Goal: Find specific page/section: Find specific page/section

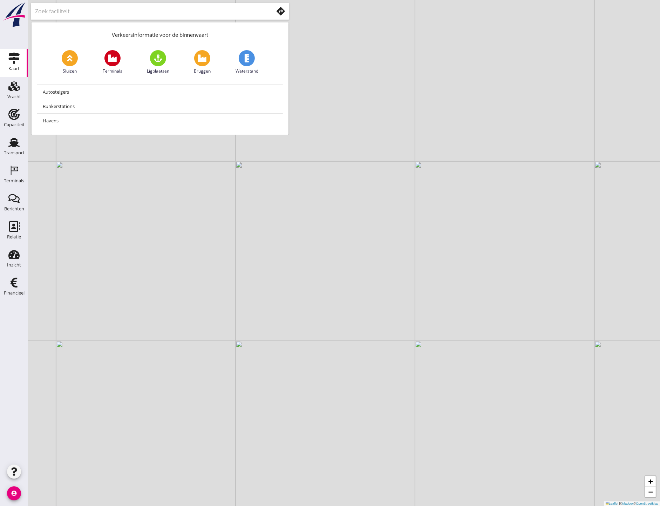
click at [153, 53] on span at bounding box center [158, 58] width 16 height 16
type input "Ligplaatsen"
drag, startPoint x: 210, startPoint y: 190, endPoint x: 454, endPoint y: 401, distance: 323.1
click at [405, 378] on div "+ − Leaflet | © Mapbox © OpenStreetMap" at bounding box center [344, 253] width 632 height 506
drag, startPoint x: 461, startPoint y: 315, endPoint x: 354, endPoint y: 114, distance: 227.6
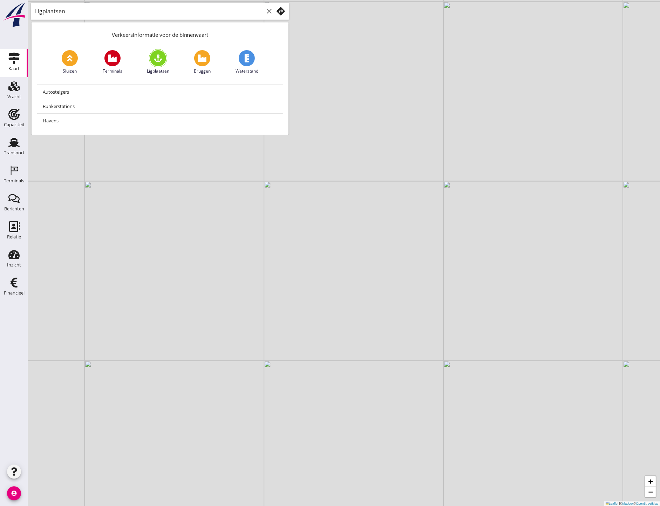
click at [348, 95] on div "+ − Leaflet | © Mapbox © OpenStreetMap" at bounding box center [344, 253] width 632 height 506
drag, startPoint x: 226, startPoint y: 372, endPoint x: 260, endPoint y: 302, distance: 77.3
click at [260, 302] on div "+ − Leaflet | © Mapbox © OpenStreetMap" at bounding box center [344, 253] width 632 height 506
drag, startPoint x: 167, startPoint y: 232, endPoint x: 282, endPoint y: 276, distance: 122.6
click at [282, 276] on div "+ − Leaflet | © Mapbox © OpenStreetMap" at bounding box center [344, 253] width 632 height 506
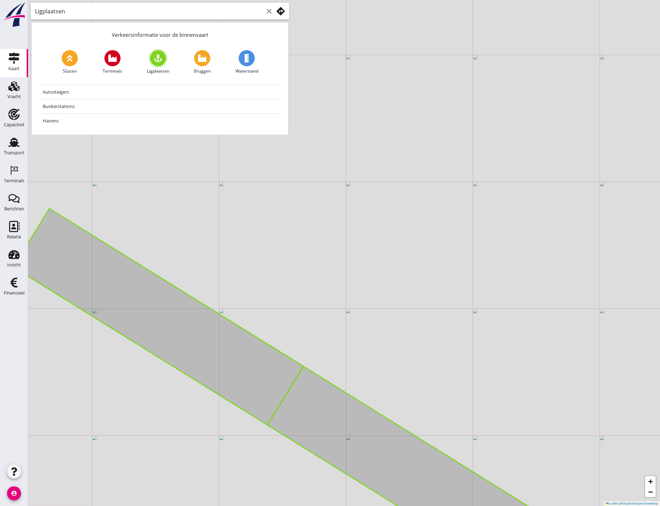
drag, startPoint x: 127, startPoint y: 231, endPoint x: 186, endPoint y: 260, distance: 66.2
click at [186, 260] on div "+ − Leaflet | © Mapbox © OpenStreetMap" at bounding box center [344, 253] width 632 height 506
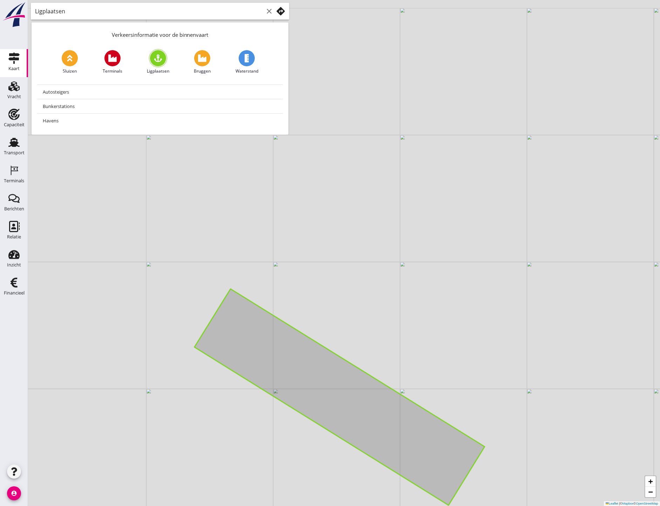
drag, startPoint x: 222, startPoint y: 188, endPoint x: 278, endPoint y: 297, distance: 122.2
click at [278, 297] on div "+ − Leaflet | © Mapbox © OpenStreetMap" at bounding box center [344, 253] width 632 height 506
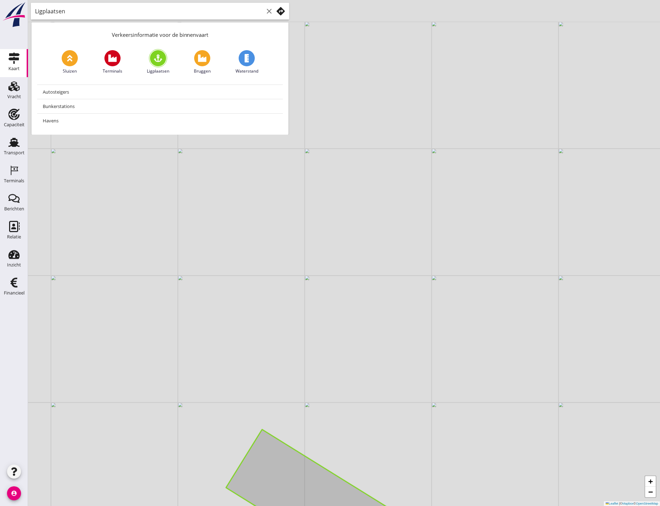
drag, startPoint x: 236, startPoint y: 232, endPoint x: 254, endPoint y: 344, distance: 112.7
click at [254, 344] on div "+ − Leaflet | © Mapbox © OpenStreetMap" at bounding box center [344, 253] width 632 height 506
drag, startPoint x: 212, startPoint y: 251, endPoint x: 262, endPoint y: 392, distance: 149.4
click at [262, 392] on div "+ − Leaflet | © Mapbox © OpenStreetMap" at bounding box center [344, 253] width 632 height 506
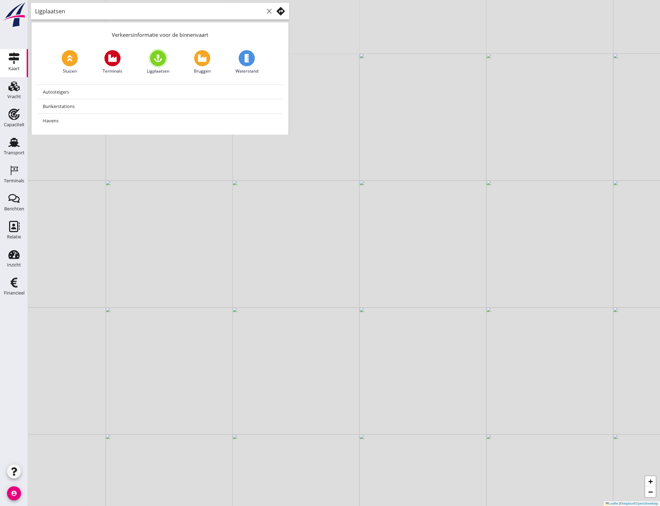
drag, startPoint x: 233, startPoint y: 306, endPoint x: 289, endPoint y: 450, distance: 154.4
click at [289, 450] on div "+ − Leaflet | © Mapbox © OpenStreetMap" at bounding box center [344, 253] width 632 height 506
drag, startPoint x: 257, startPoint y: 353, endPoint x: 276, endPoint y: 462, distance: 110.2
click at [276, 464] on div "+ − Leaflet | © Mapbox © OpenStreetMap" at bounding box center [344, 253] width 632 height 506
drag, startPoint x: 259, startPoint y: 325, endPoint x: 207, endPoint y: 442, distance: 128.1
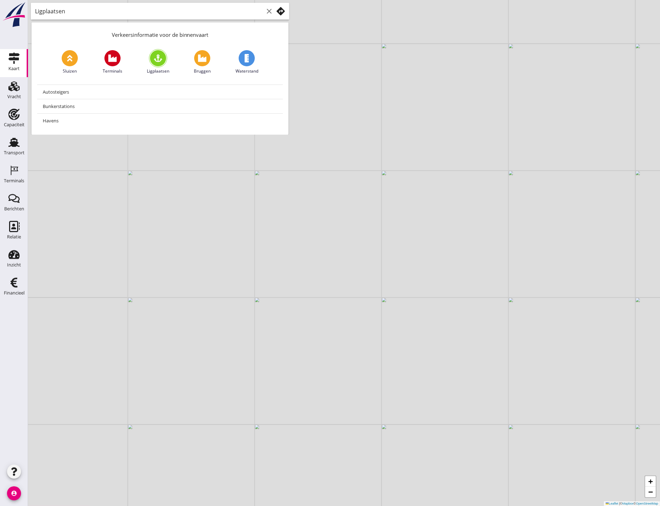
click at [207, 442] on div "+ − Leaflet | © Mapbox © OpenStreetMap" at bounding box center [344, 253] width 632 height 506
drag, startPoint x: 297, startPoint y: 222, endPoint x: 204, endPoint y: 386, distance: 187.9
click at [204, 386] on div "+ − Leaflet | © Mapbox © OpenStreetMap" at bounding box center [344, 253] width 632 height 506
drag, startPoint x: 222, startPoint y: 408, endPoint x: 172, endPoint y: 164, distance: 249.1
click at [172, 167] on div "+ − Leaflet | © Mapbox © OpenStreetMap" at bounding box center [344, 253] width 632 height 506
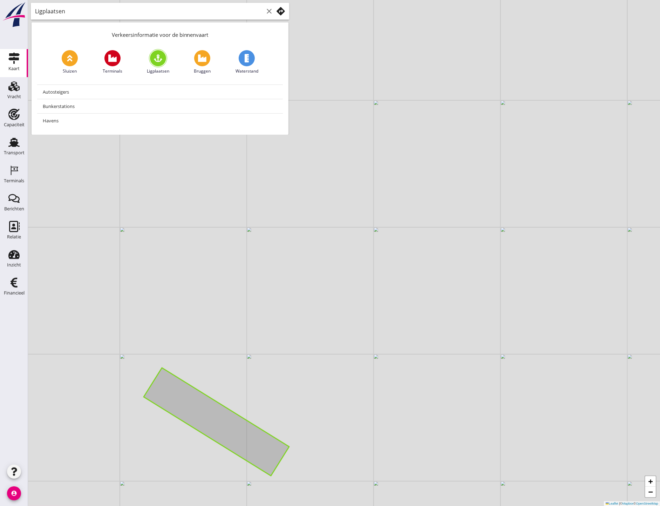
drag, startPoint x: 232, startPoint y: 261, endPoint x: 247, endPoint y: 265, distance: 15.3
click at [246, 265] on div "+ − Leaflet | © Mapbox © OpenStreetMap" at bounding box center [344, 253] width 632 height 506
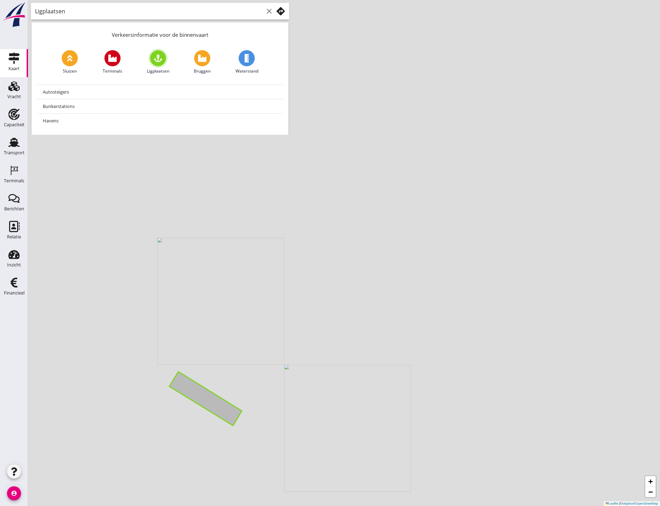
drag, startPoint x: 283, startPoint y: 288, endPoint x: 245, endPoint y: 316, distance: 47.4
click at [245, 316] on div "+ − Leaflet | © Mapbox © OpenStreetMap" at bounding box center [344, 253] width 632 height 506
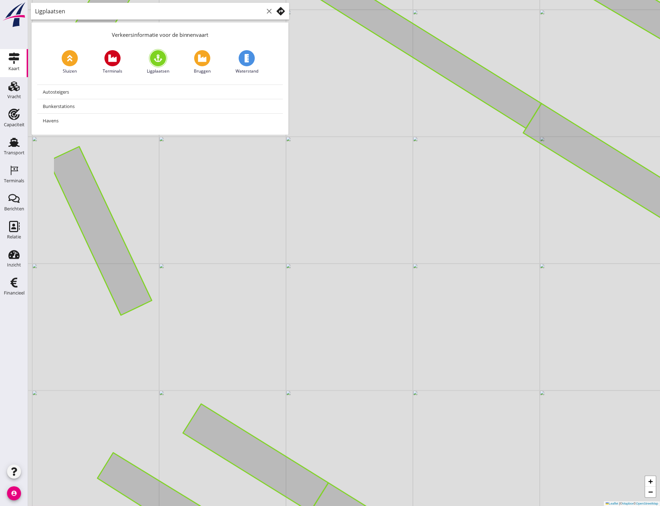
drag, startPoint x: 241, startPoint y: 316, endPoint x: 330, endPoint y: 291, distance: 92.5
click at [330, 291] on div "+ − Leaflet | © Mapbox © OpenStreetMap" at bounding box center [344, 253] width 632 height 506
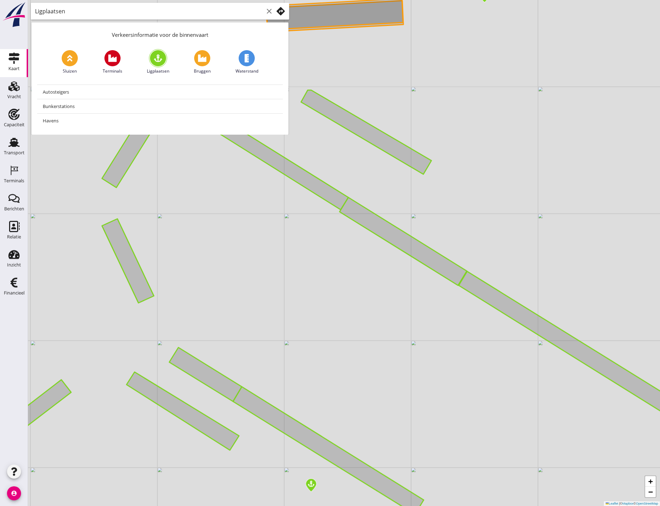
drag, startPoint x: 150, startPoint y: 182, endPoint x: 155, endPoint y: 258, distance: 76.9
click at [155, 258] on div "+ − Leaflet | © Mapbox © OpenStreetMap" at bounding box center [344, 253] width 632 height 506
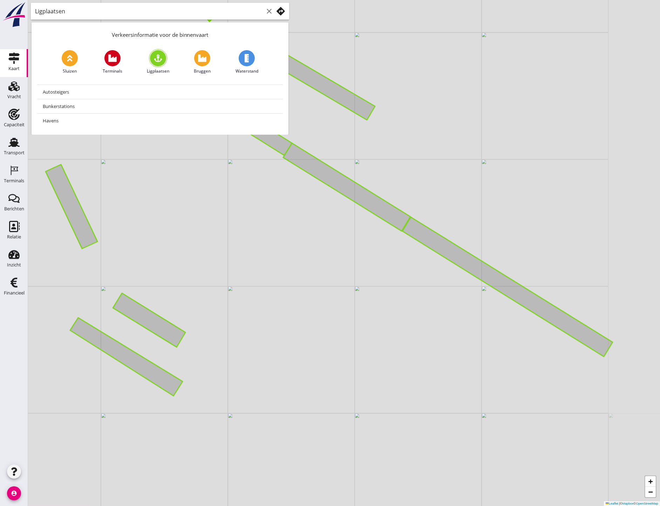
drag, startPoint x: 230, startPoint y: 418, endPoint x: 258, endPoint y: 332, distance: 90.0
click at [258, 332] on div "+ − Leaflet | © Mapbox © OpenStreetMap" at bounding box center [344, 253] width 632 height 506
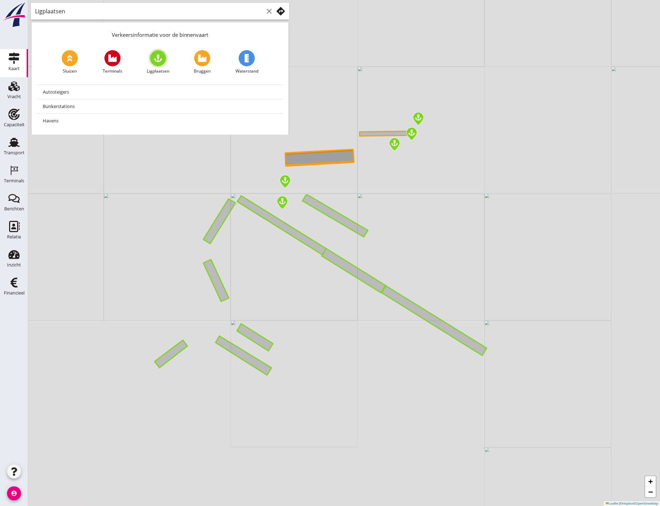
drag, startPoint x: 247, startPoint y: 253, endPoint x: 269, endPoint y: 303, distance: 54.5
click at [269, 303] on div "+ − Leaflet | © Mapbox © OpenStreetMap" at bounding box center [344, 253] width 632 height 506
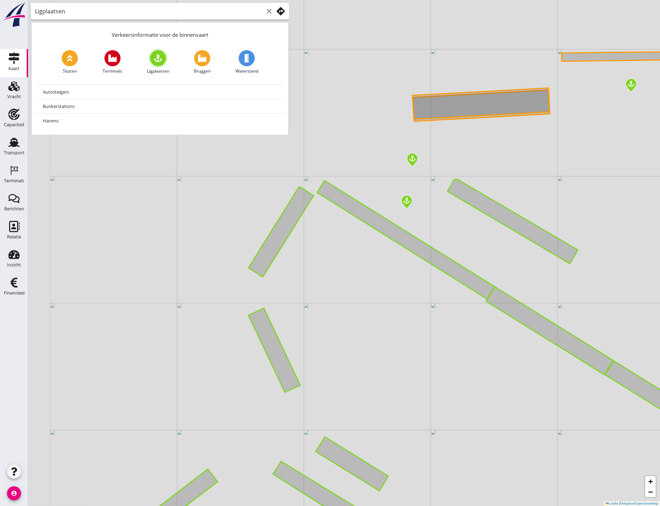
drag, startPoint x: 307, startPoint y: 290, endPoint x: 323, endPoint y: 299, distance: 18.2
click at [323, 299] on div "+ − Leaflet | © Mapbox © OpenStreetMap" at bounding box center [344, 253] width 632 height 506
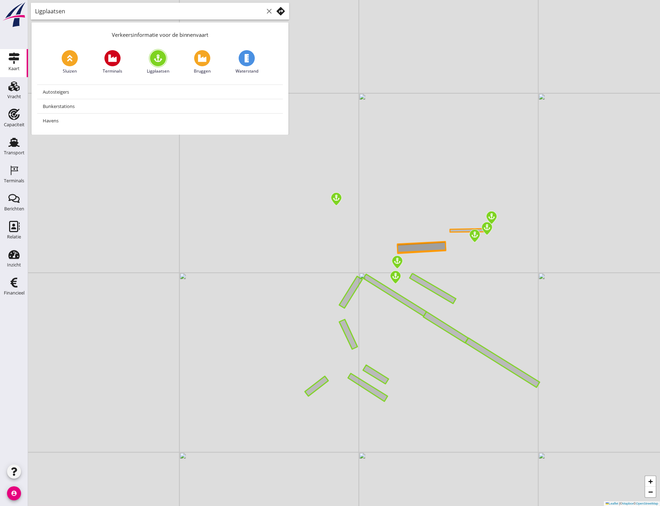
drag, startPoint x: 323, startPoint y: 299, endPoint x: 360, endPoint y: 313, distance: 39.6
click at [360, 313] on div "+ − Leaflet | © Mapbox © OpenStreetMap" at bounding box center [344, 253] width 632 height 506
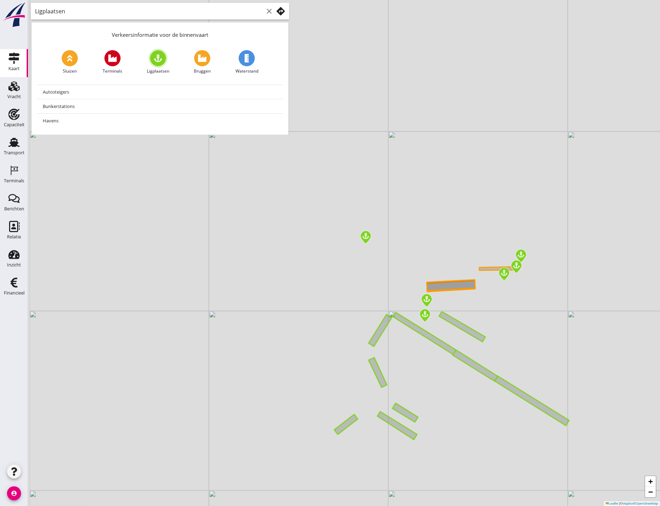
drag, startPoint x: 360, startPoint y: 313, endPoint x: 390, endPoint y: 351, distance: 48.2
click at [390, 351] on div "+ − Leaflet | © Mapbox © OpenStreetMap" at bounding box center [344, 253] width 632 height 506
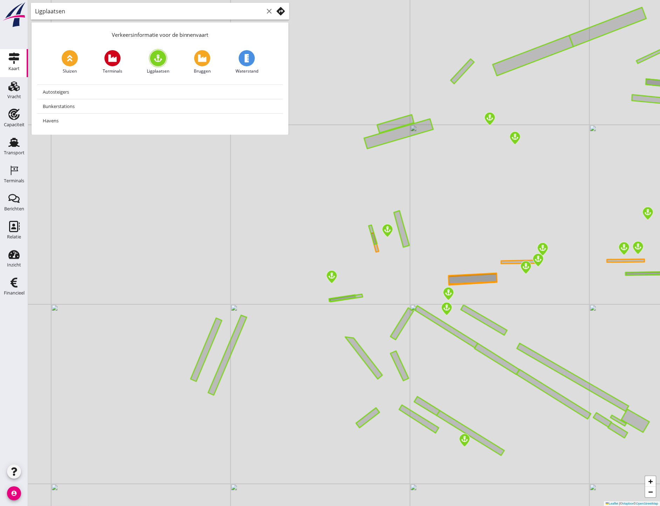
drag, startPoint x: 397, startPoint y: 348, endPoint x: 419, endPoint y: 341, distance: 22.7
click at [419, 341] on div "+ − Leaflet | © Mapbox © OpenStreetMap" at bounding box center [344, 253] width 632 height 506
